Goal: Contribute content: Contribute content

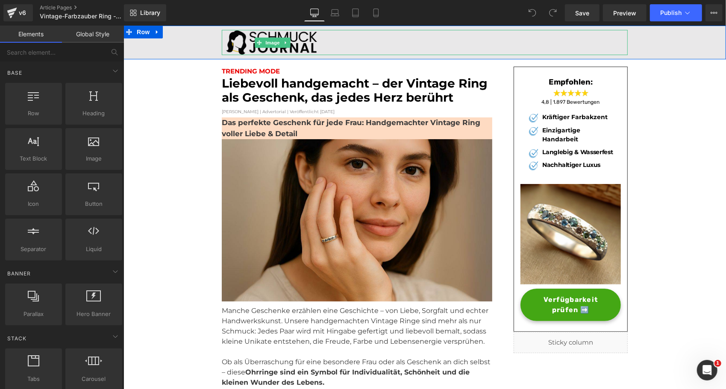
click at [244, 39] on img at bounding box center [272, 41] width 102 height 25
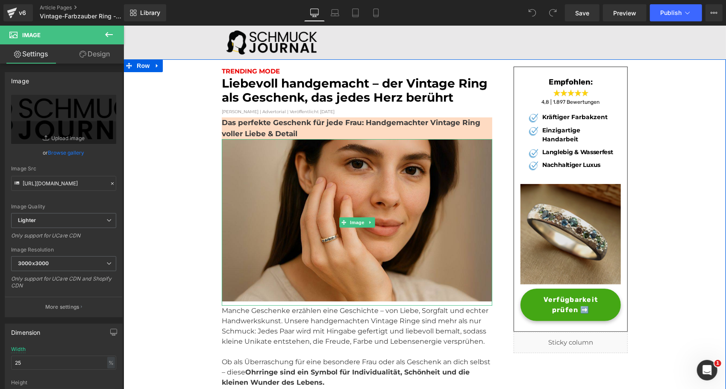
click at [559, 214] on img at bounding box center [570, 234] width 100 height 100
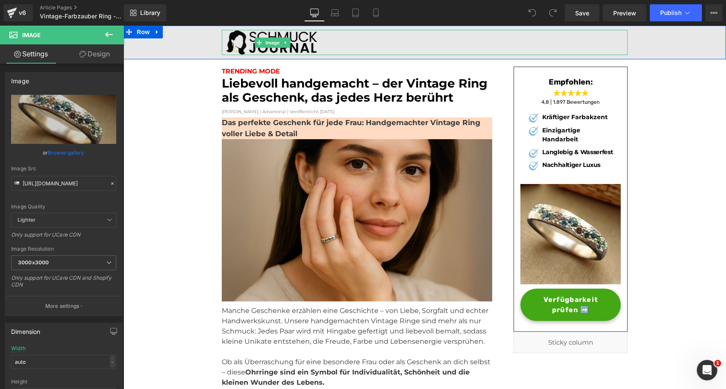
click at [384, 47] on div at bounding box center [424, 41] width 406 height 25
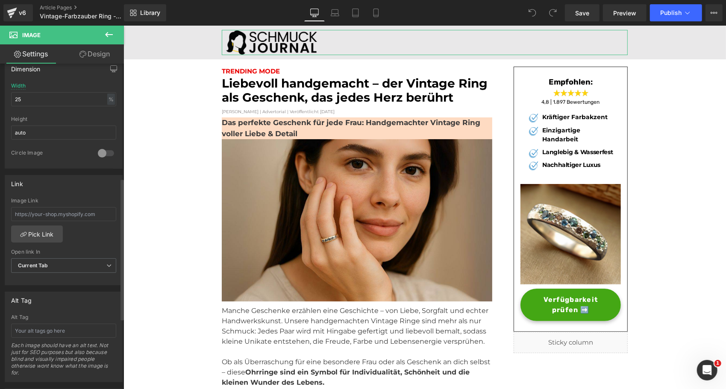
scroll to position [136, 0]
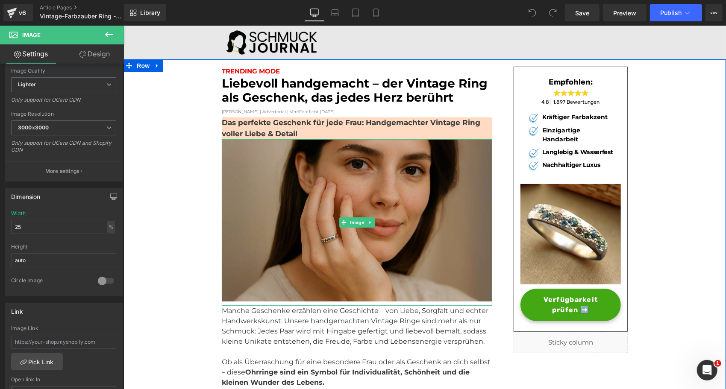
click at [267, 195] on img at bounding box center [356, 222] width 270 height 167
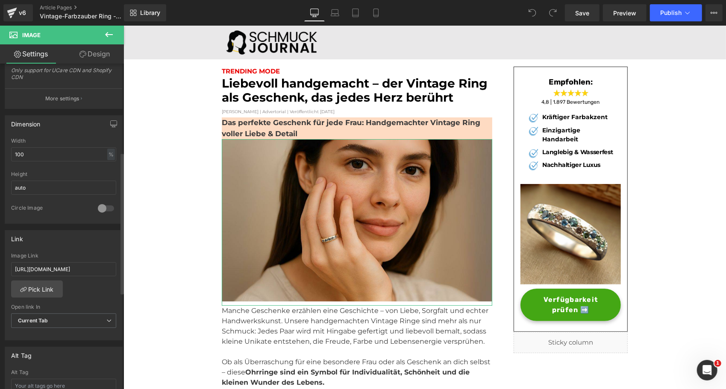
scroll to position [209, 0]
click at [54, 264] on input "[URL][DOMAIN_NAME]" at bounding box center [63, 268] width 105 height 14
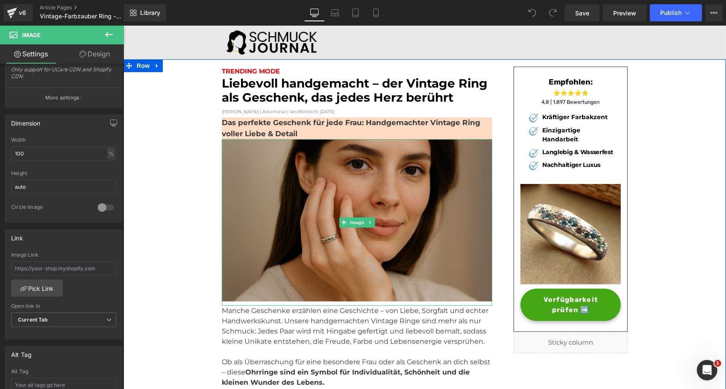
click at [231, 224] on img at bounding box center [356, 222] width 270 height 167
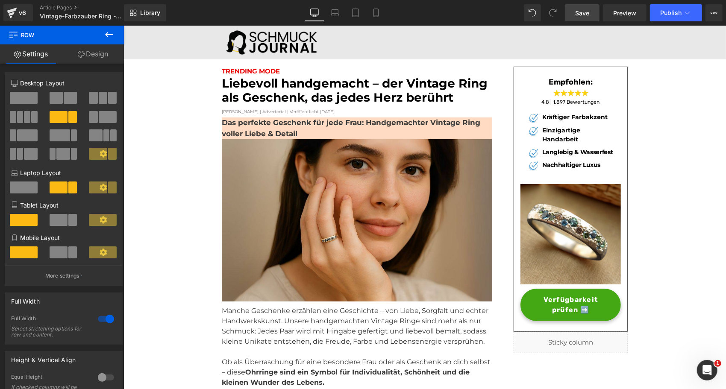
click at [584, 12] on span "Save" at bounding box center [582, 13] width 14 height 9
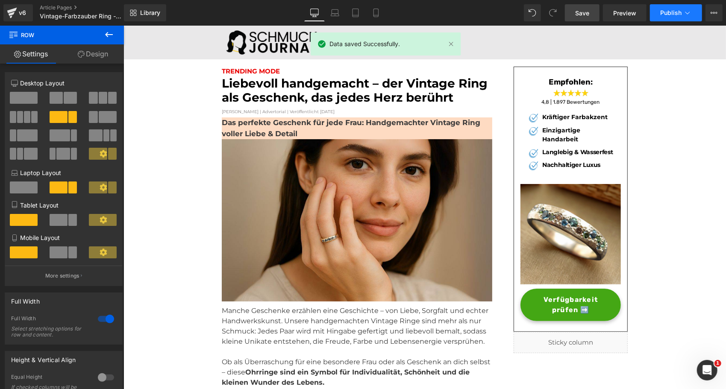
click at [672, 10] on span "Publish" at bounding box center [670, 12] width 21 height 7
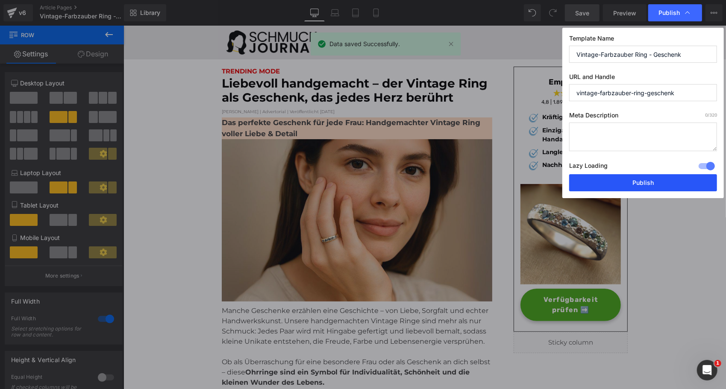
click at [595, 184] on button "Publish" at bounding box center [643, 182] width 148 height 17
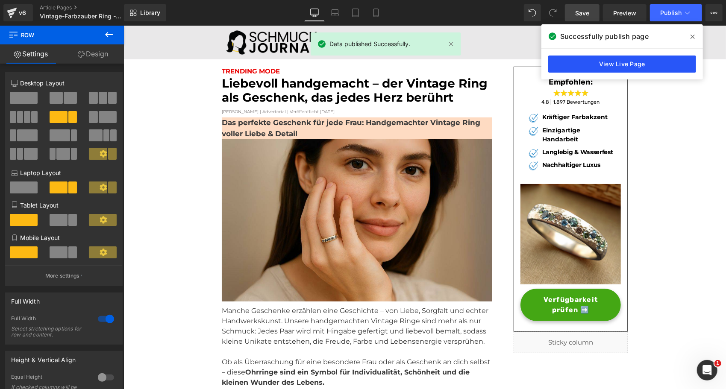
click at [599, 62] on link "View Live Page" at bounding box center [622, 64] width 148 height 17
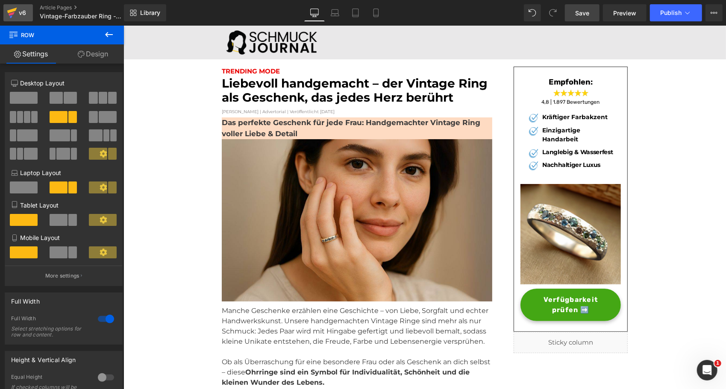
click at [14, 9] on icon at bounding box center [12, 11] width 10 height 6
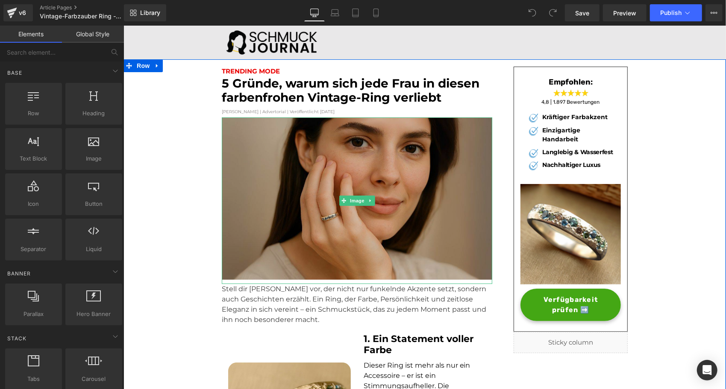
click at [294, 228] on img at bounding box center [356, 200] width 270 height 167
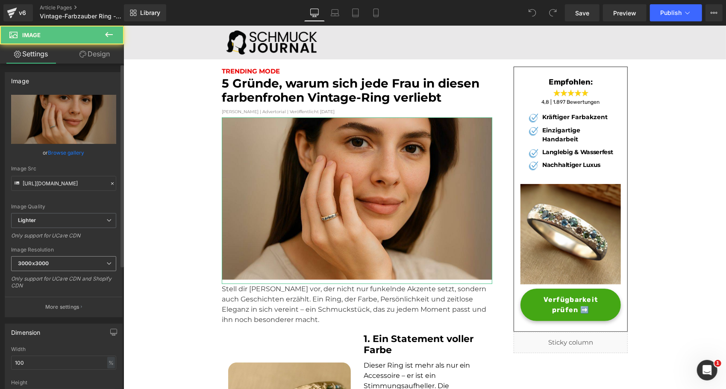
scroll to position [221, 0]
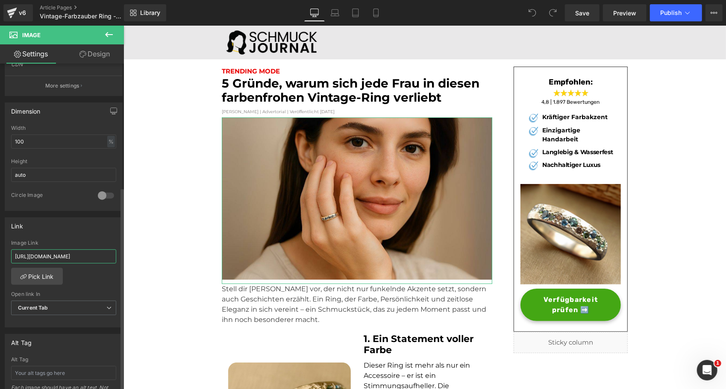
click at [36, 258] on input "[URL][DOMAIN_NAME]" at bounding box center [63, 256] width 105 height 14
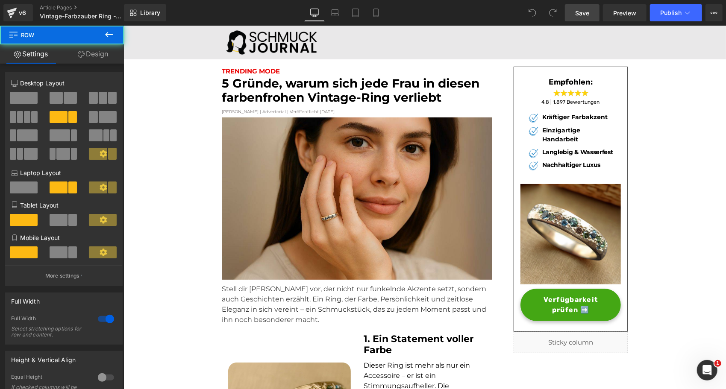
click at [571, 13] on link "Save" at bounding box center [582, 12] width 35 height 17
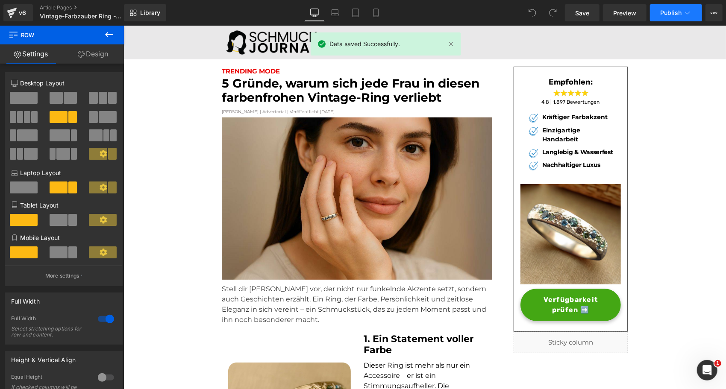
click at [679, 10] on span "Publish" at bounding box center [670, 12] width 21 height 7
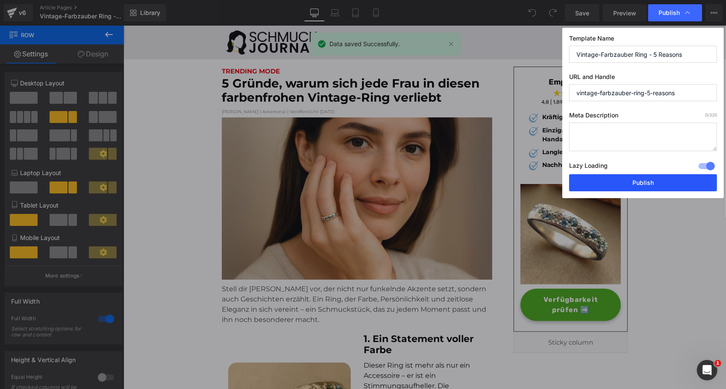
click at [0, 0] on button "Publish" at bounding box center [0, 0] width 0 height 0
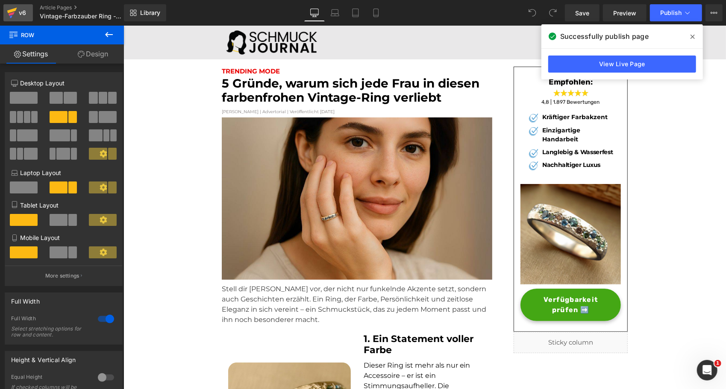
click at [16, 16] on icon at bounding box center [12, 12] width 10 height 21
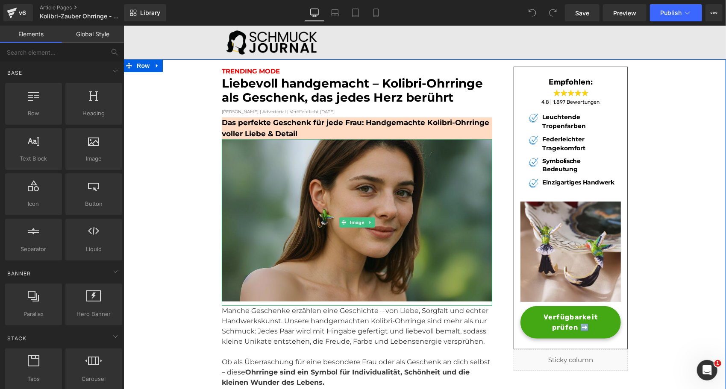
click at [254, 222] on img at bounding box center [356, 222] width 270 height 167
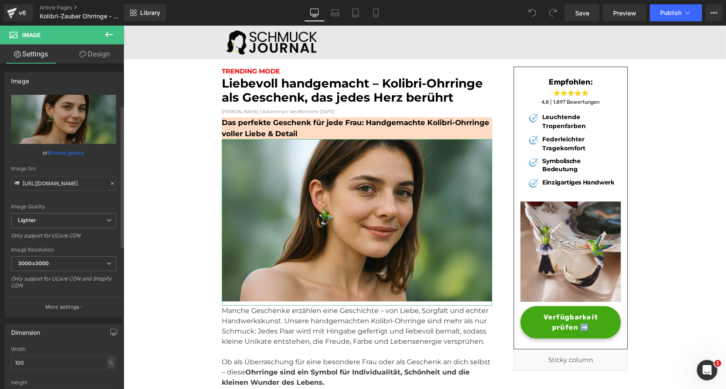
scroll to position [213, 0]
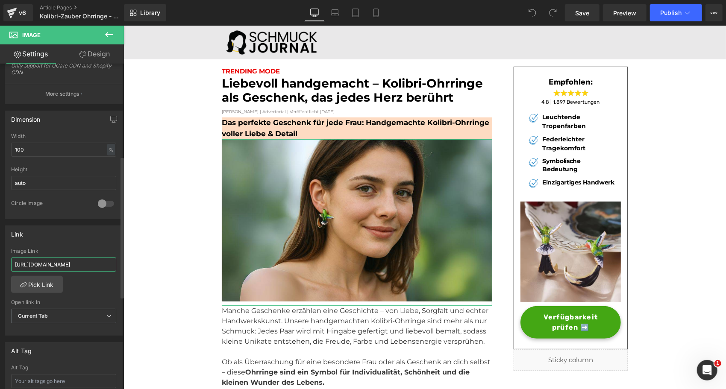
click at [38, 258] on input "[URL][DOMAIN_NAME]" at bounding box center [63, 265] width 105 height 14
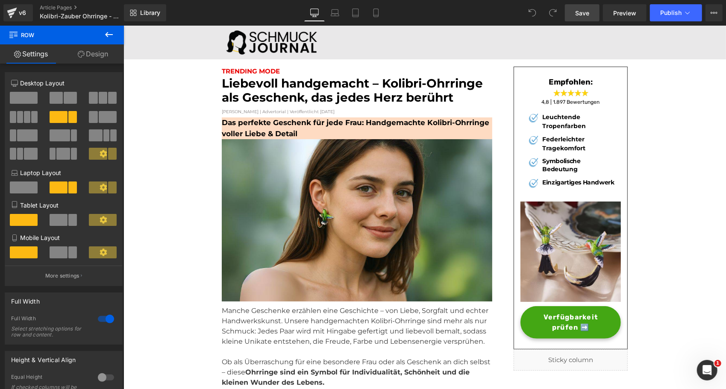
click at [588, 13] on span "Save" at bounding box center [582, 13] width 14 height 9
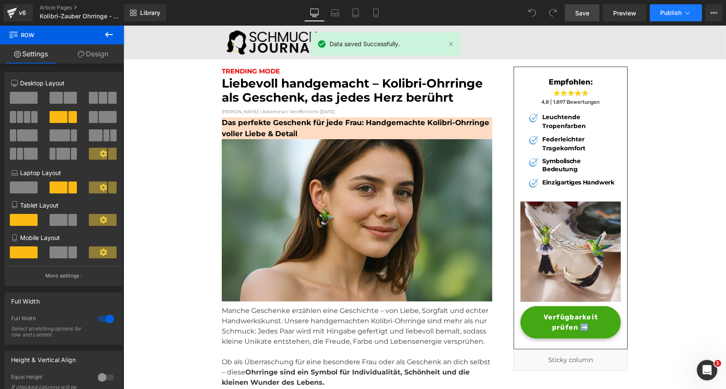
click at [671, 9] on span "Publish" at bounding box center [670, 12] width 21 height 7
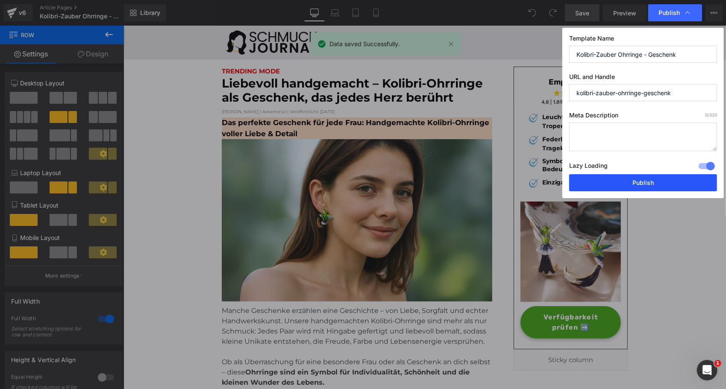
click at [607, 182] on button "Publish" at bounding box center [643, 182] width 148 height 17
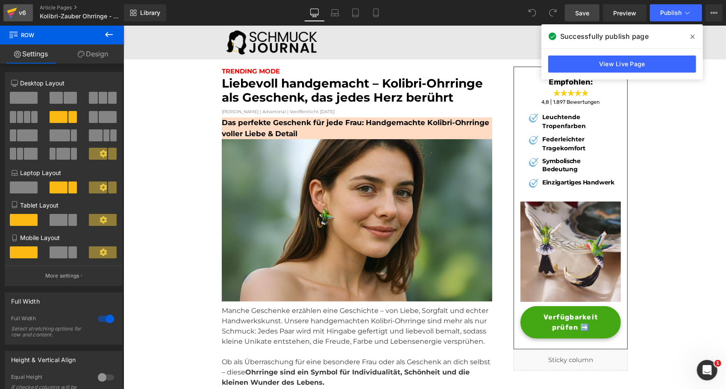
click at [19, 12] on div "v6" at bounding box center [22, 12] width 11 height 11
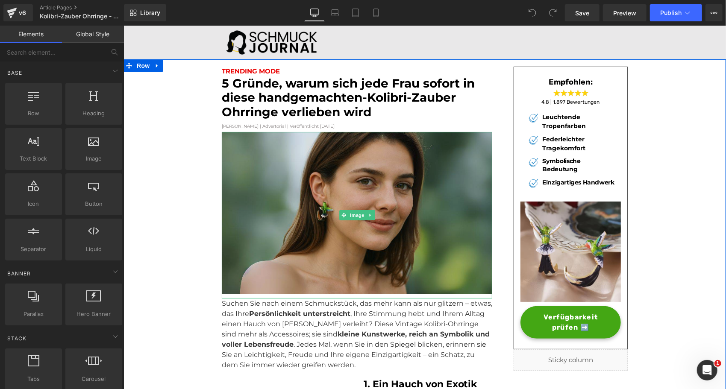
click at [301, 191] on img at bounding box center [356, 215] width 270 height 167
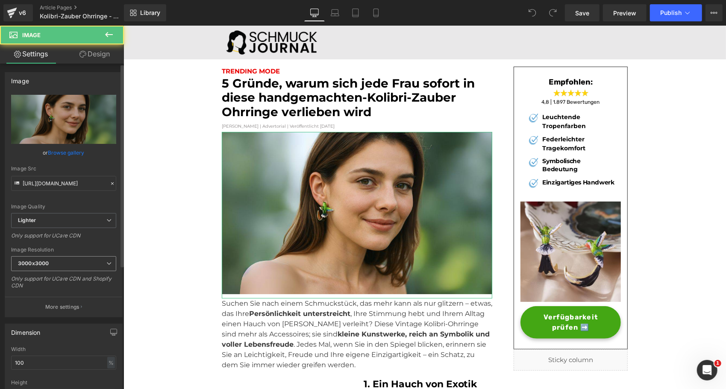
scroll to position [169, 0]
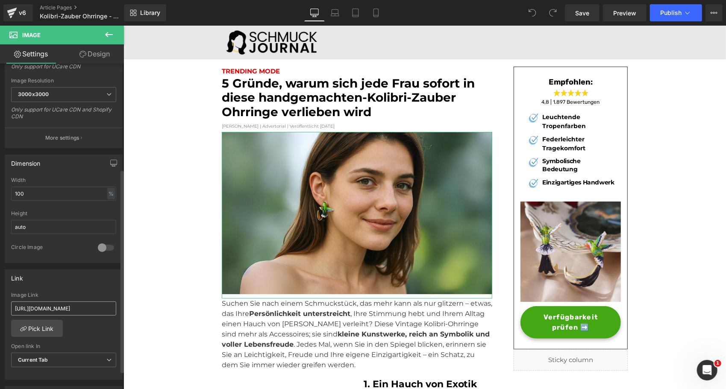
click at [44, 306] on input "[URL][DOMAIN_NAME]" at bounding box center [63, 309] width 105 height 14
click at [585, 13] on span "Save" at bounding box center [582, 13] width 14 height 9
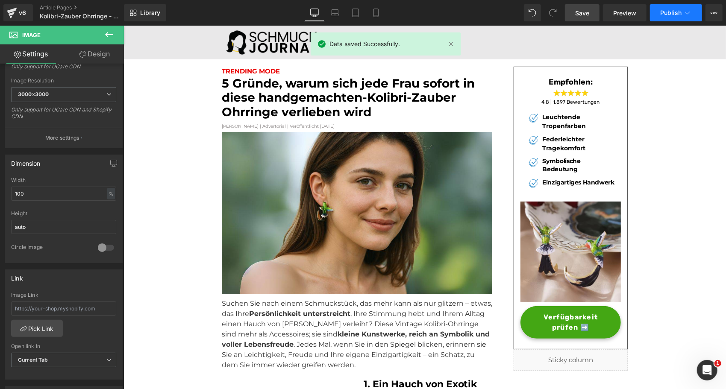
click at [665, 12] on span "Publish" at bounding box center [670, 12] width 21 height 7
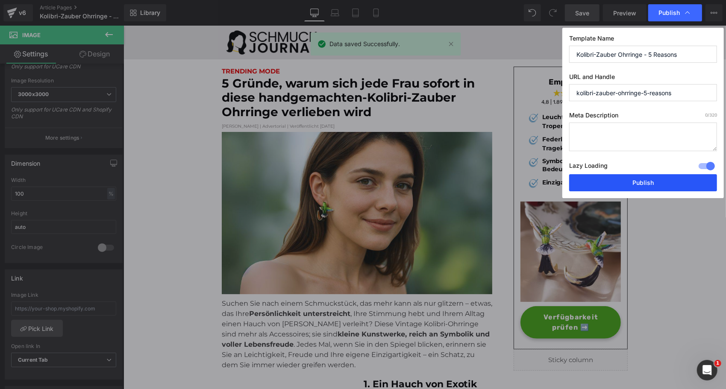
click at [0, 0] on button "Publish" at bounding box center [0, 0] width 0 height 0
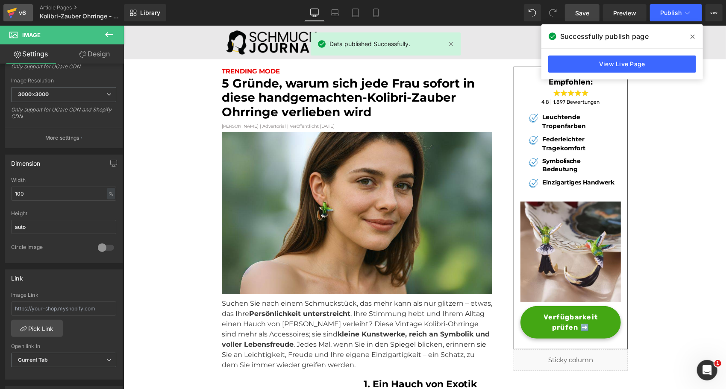
click at [21, 11] on div "v6" at bounding box center [22, 12] width 11 height 11
